Goal: Check status: Check status

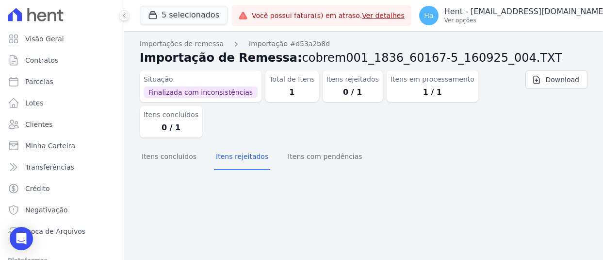
click at [179, 19] on button "5 selecionados" at bounding box center [184, 15] width 88 height 18
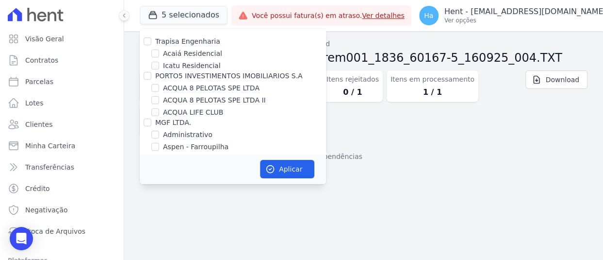
scroll to position [1025, 0]
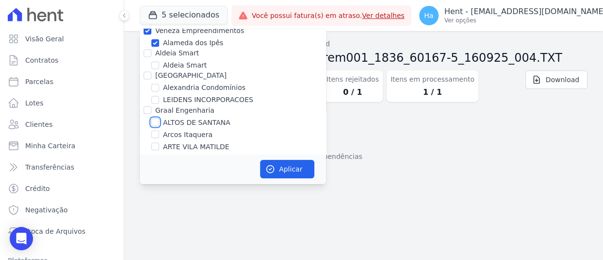
click at [154, 118] on input "ALTOS DE SANTANA" at bounding box center [155, 122] width 8 height 8
checkbox input "true"
click at [279, 164] on button "Aplicar" at bounding box center [287, 169] width 54 height 18
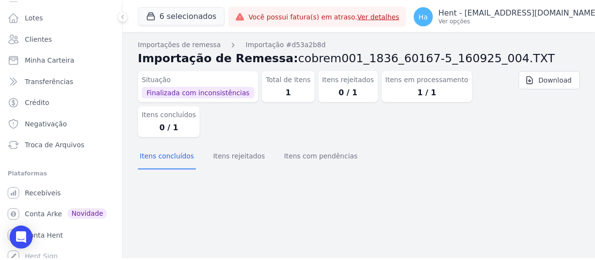
scroll to position [89, 0]
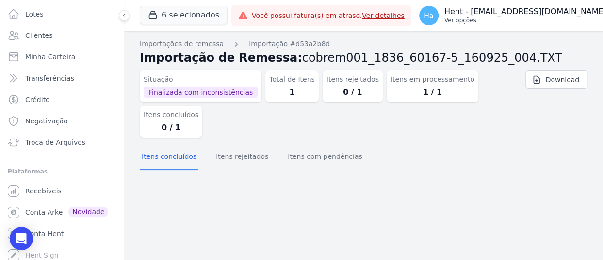
click at [477, 24] on div "Ha Hent - adriane.brito@hent.com.br Ver opções" at bounding box center [512, 15] width 187 height 19
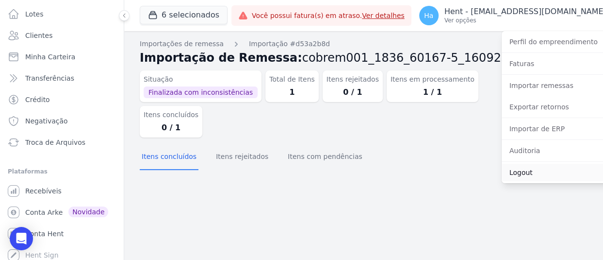
click at [502, 173] on link "Logout" at bounding box center [564, 171] width 124 height 17
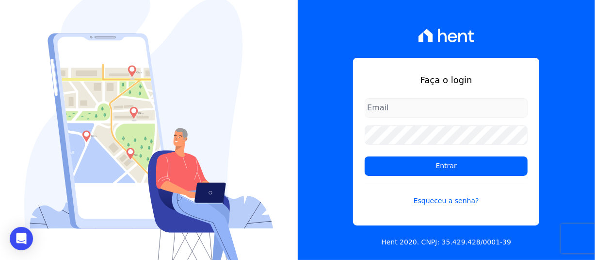
type input "adriane.brito@hent.com.br"
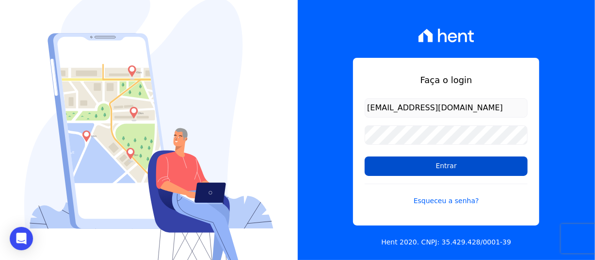
click at [467, 168] on input "Entrar" at bounding box center [446, 165] width 163 height 19
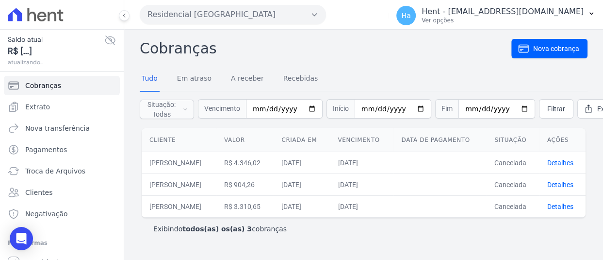
click at [276, 16] on button "Residencial Hortolandia" at bounding box center [233, 14] width 186 height 19
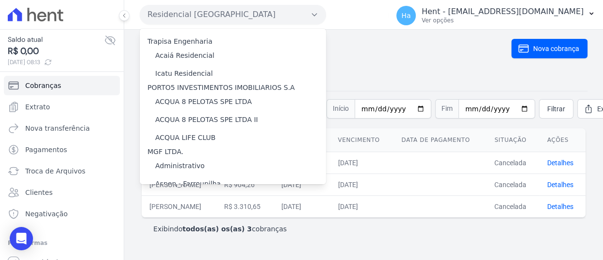
scroll to position [1330, 0]
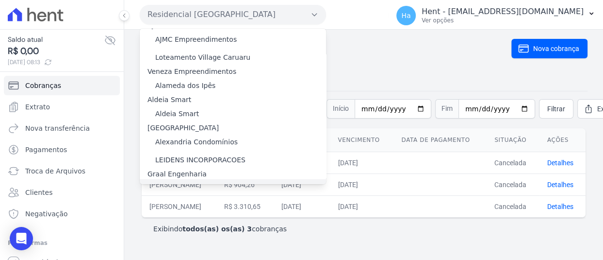
click at [214, 183] on label "ALTOS DE SANTANA" at bounding box center [188, 188] width 67 height 10
click at [0, 0] on input "ALTOS DE SANTANA" at bounding box center [0, 0] width 0 height 0
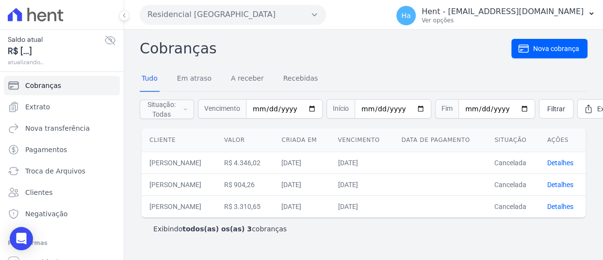
click at [259, 11] on button "Residencial Hortolandia" at bounding box center [233, 14] width 186 height 19
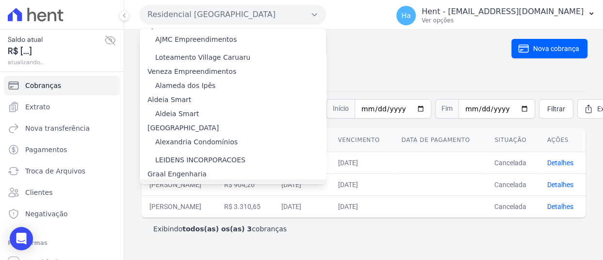
click at [180, 183] on label "ALTOS DE SANTANA" at bounding box center [188, 188] width 67 height 10
click at [0, 0] on input "ALTOS DE SANTANA" at bounding box center [0, 0] width 0 height 0
click at [180, 183] on label "ALTOS DE SANTANA" at bounding box center [188, 188] width 67 height 10
click at [0, 0] on input "ALTOS DE SANTANA" at bounding box center [0, 0] width 0 height 0
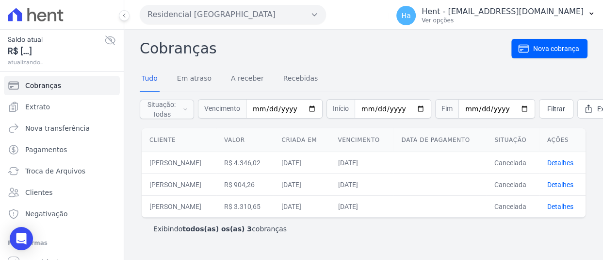
click at [212, 10] on button "Residencial Hortolandia" at bounding box center [233, 14] width 186 height 19
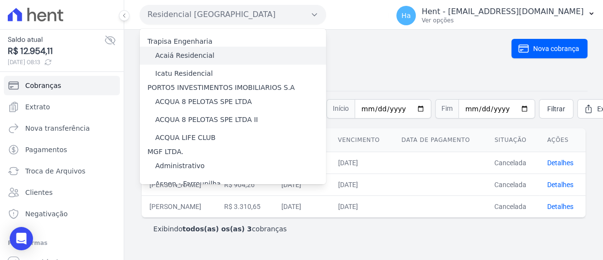
scroll to position [1330, 0]
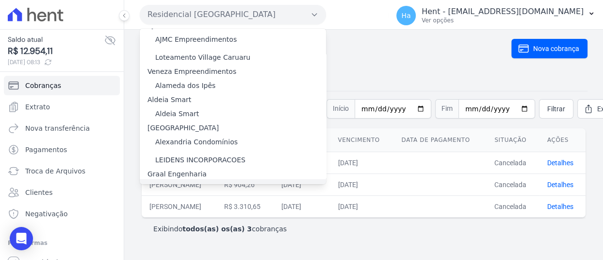
click at [172, 183] on label "ALTOS DE SANTANA" at bounding box center [188, 188] width 67 height 10
click at [0, 0] on input "ALTOS DE SANTANA" at bounding box center [0, 0] width 0 height 0
click at [172, 183] on label "ALTOS DE SANTANA" at bounding box center [188, 188] width 67 height 10
click at [0, 0] on input "ALTOS DE SANTANA" at bounding box center [0, 0] width 0 height 0
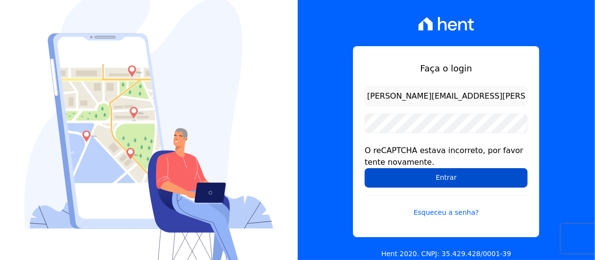
click at [395, 174] on input "Entrar" at bounding box center [446, 177] width 163 height 19
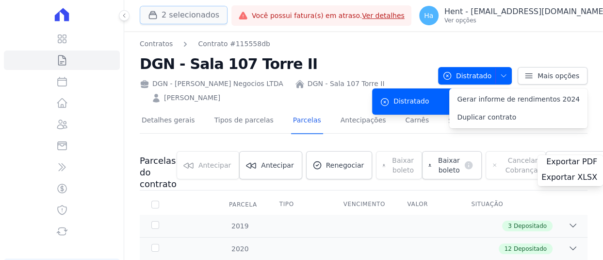
click at [186, 14] on button "2 selecionados" at bounding box center [184, 15] width 88 height 18
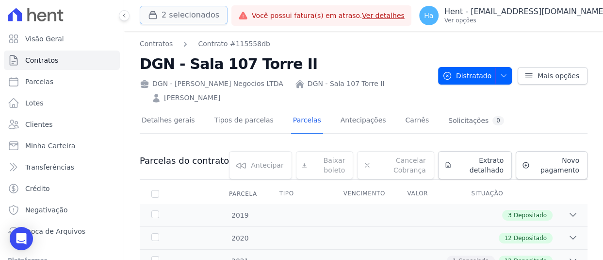
click at [186, 14] on button "2 selecionados" at bounding box center [184, 15] width 88 height 18
click at [180, 16] on button "2 selecionados" at bounding box center [184, 15] width 88 height 18
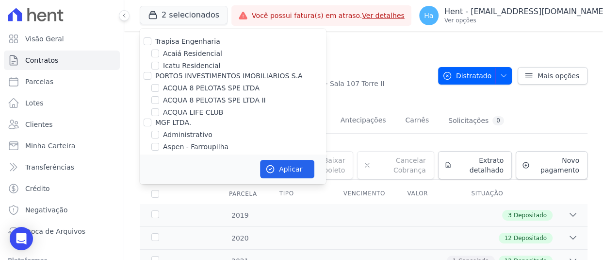
scroll to position [1025, 0]
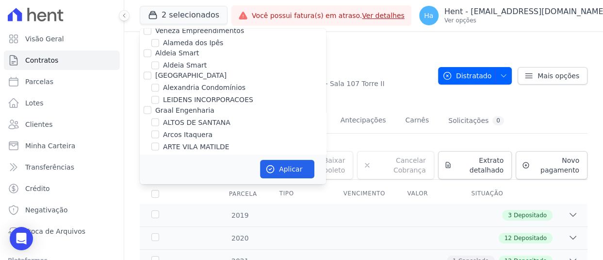
click at [154, 118] on input "ALTOS DE SANTANA" at bounding box center [155, 122] width 8 height 8
checkbox input "true"
click at [279, 169] on button "Aplicar" at bounding box center [287, 169] width 54 height 18
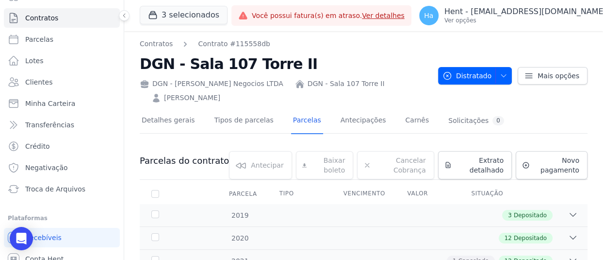
scroll to position [72, 0]
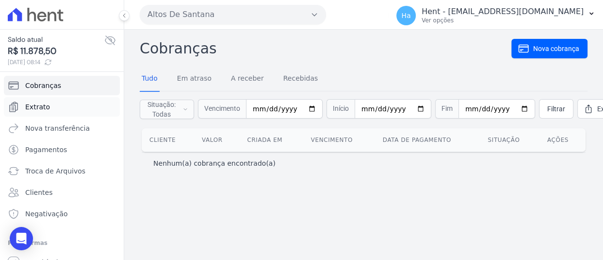
click at [55, 103] on link "Extrato" at bounding box center [62, 106] width 116 height 19
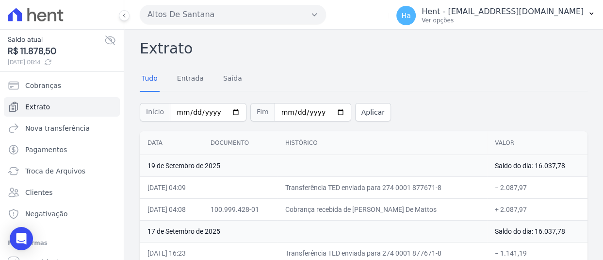
scroll to position [1492, 0]
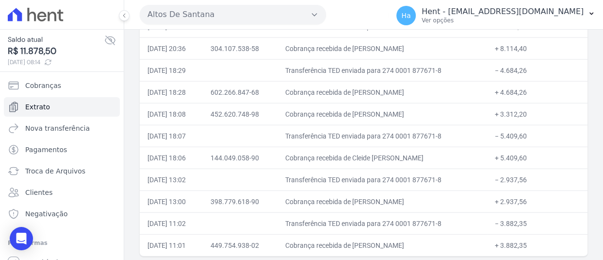
click at [420, 168] on td "Transferência TED enviada para 274 0001 877671-8" at bounding box center [382, 179] width 210 height 22
drag, startPoint x: 501, startPoint y: 154, endPoint x: 532, endPoint y: 153, distance: 31.0
click at [532, 153] on td "+ 5.409,60" at bounding box center [537, 157] width 100 height 22
click at [446, 197] on td "Cobrança recebida de [PERSON_NAME]" at bounding box center [382, 201] width 210 height 22
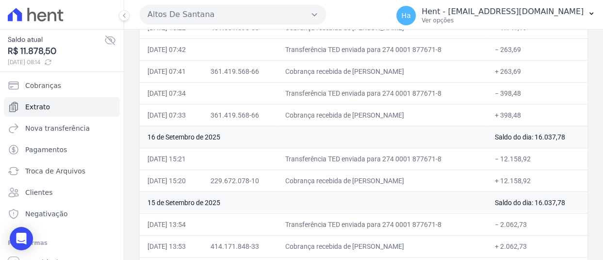
scroll to position [286, 0]
